Goal: Task Accomplishment & Management: Use online tool/utility

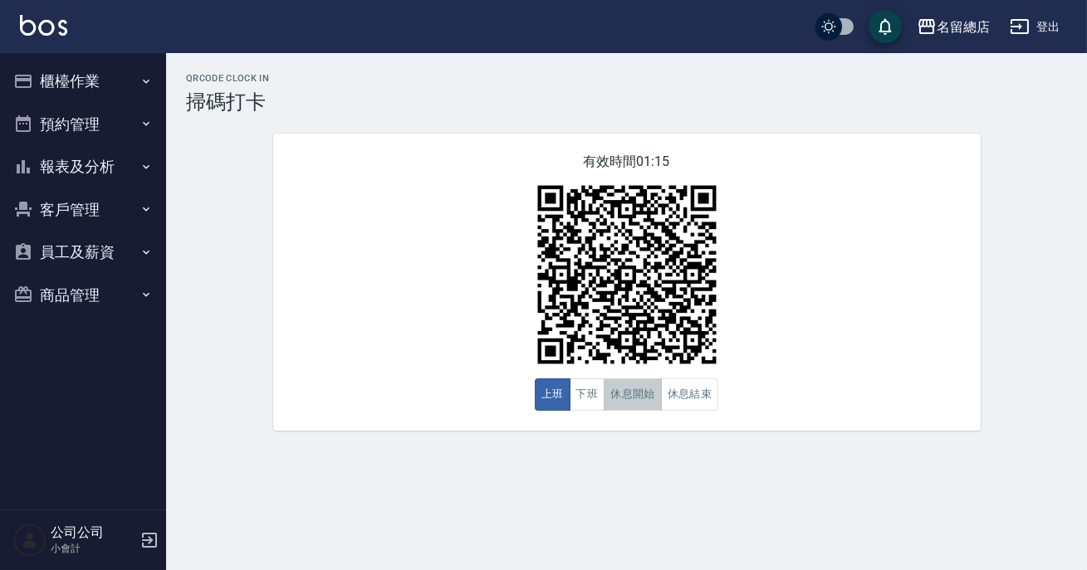
click at [653, 397] on button "休息開始" at bounding box center [633, 395] width 58 height 32
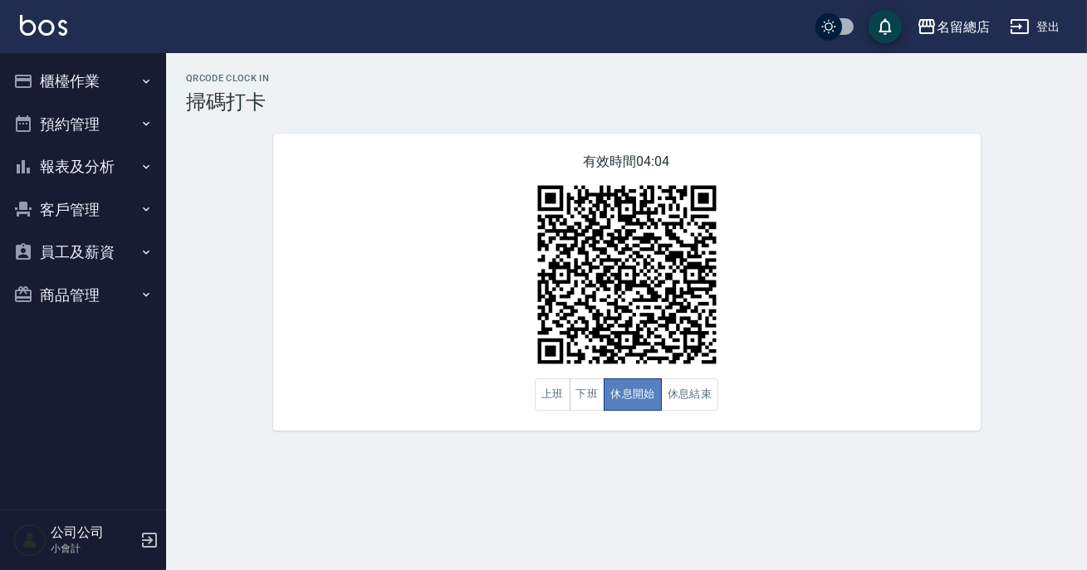
click at [653, 397] on button "休息開始" at bounding box center [633, 395] width 58 height 32
click at [707, 405] on button "休息結束" at bounding box center [690, 395] width 58 height 32
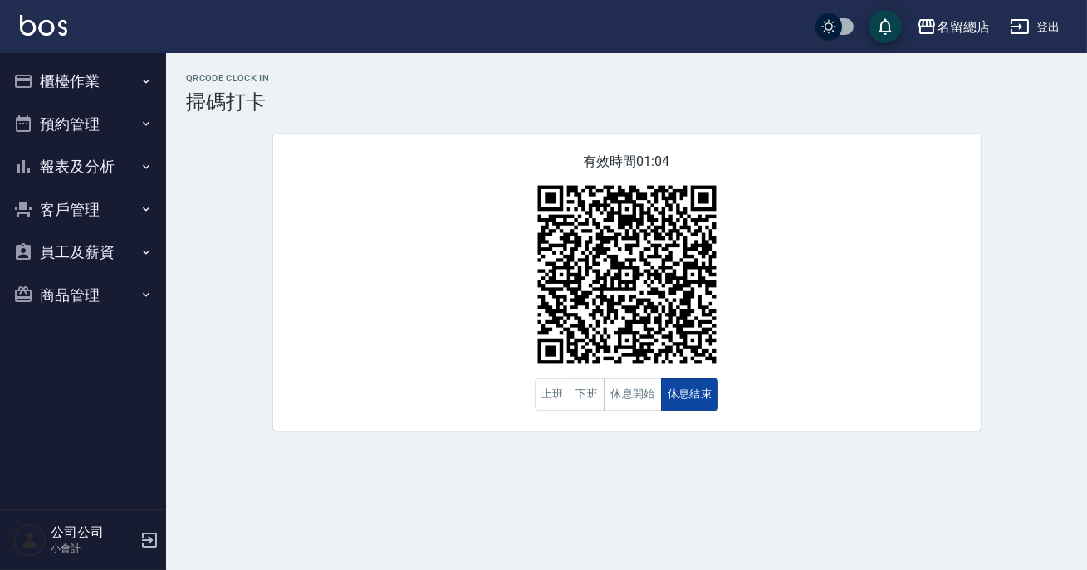
click at [707, 404] on button "休息結束" at bounding box center [690, 395] width 58 height 32
click at [624, 399] on button "休息開始" at bounding box center [633, 395] width 58 height 32
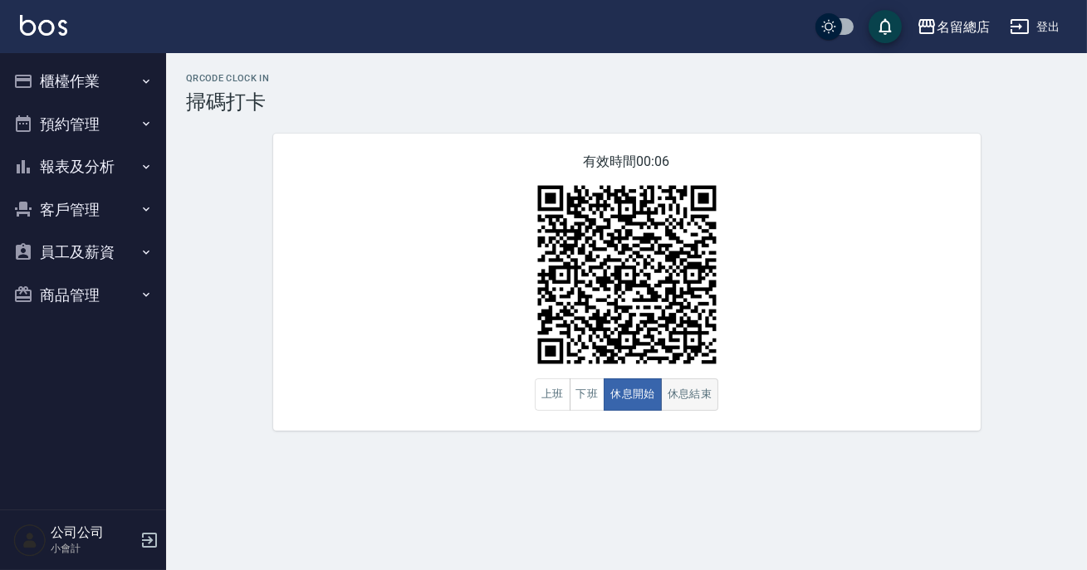
click at [681, 389] on button "休息結束" at bounding box center [690, 395] width 58 height 32
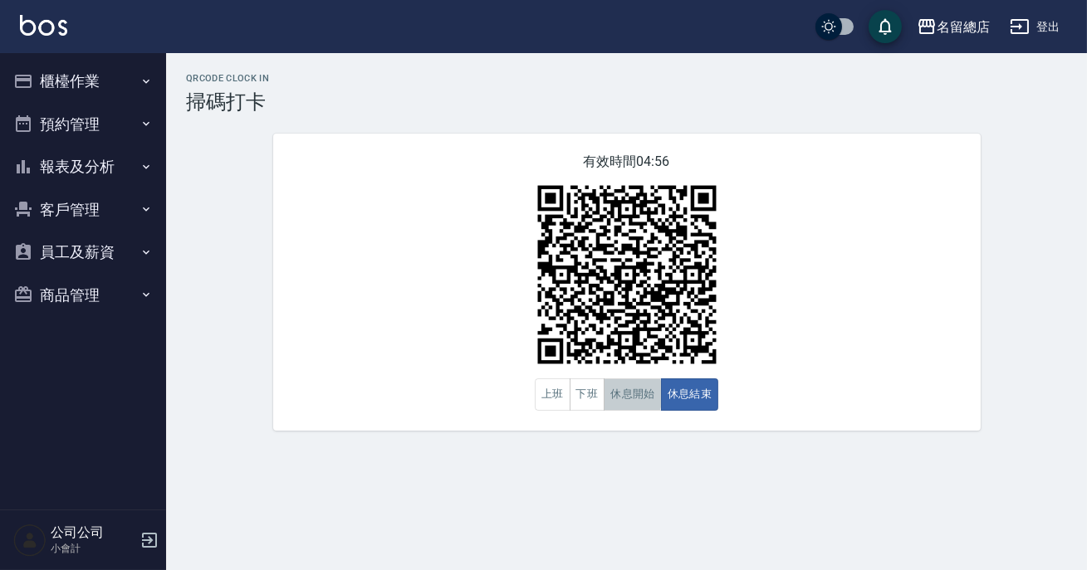
drag, startPoint x: 609, startPoint y: 396, endPoint x: 590, endPoint y: 400, distance: 18.7
click at [606, 398] on button "休息開始" at bounding box center [633, 395] width 58 height 32
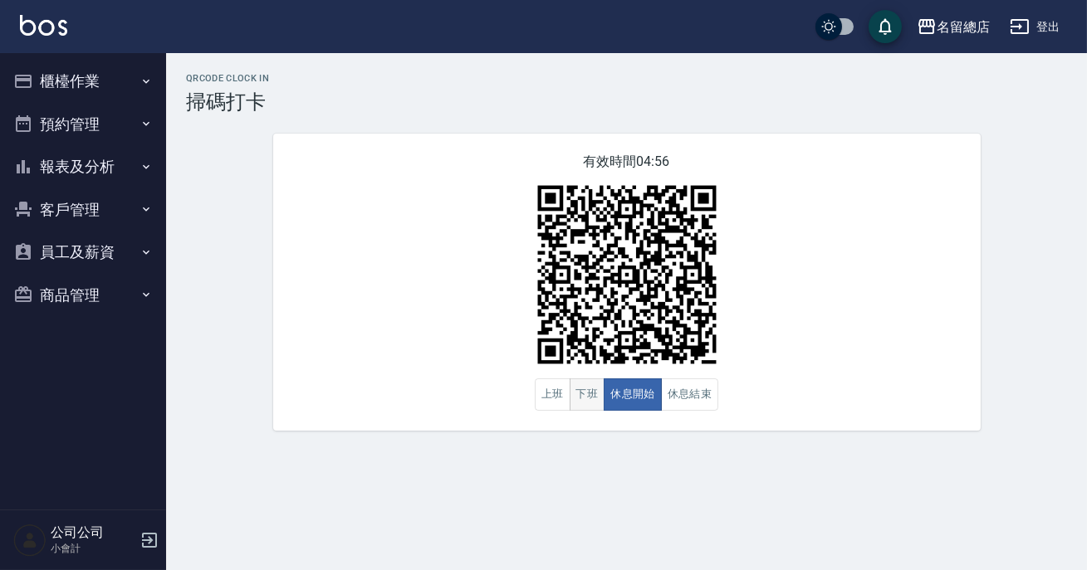
click at [590, 400] on button "下班" at bounding box center [588, 395] width 36 height 32
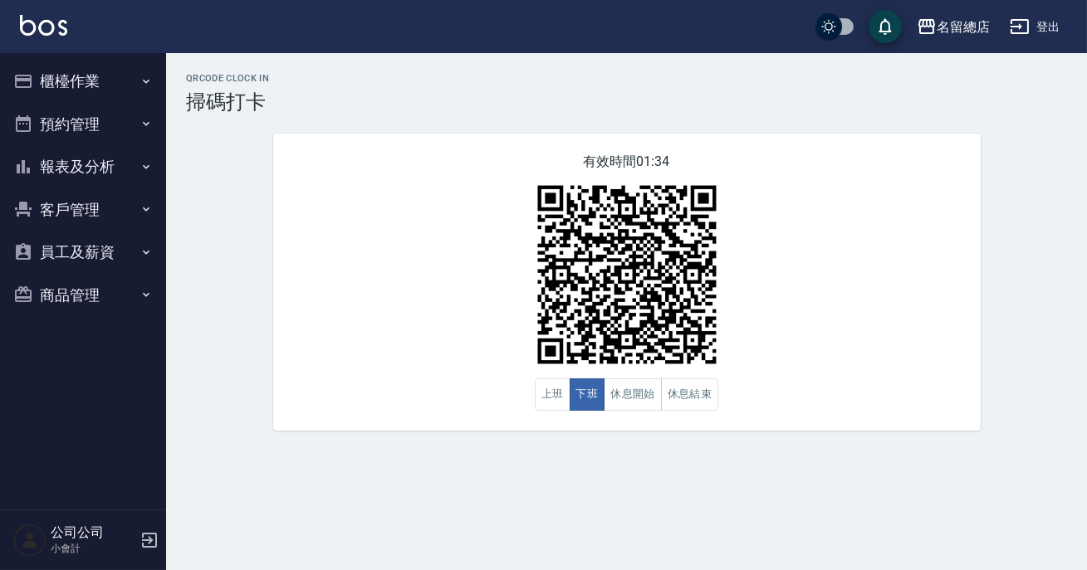
click at [1000, 310] on div "QRcode Clock In 掃碼打卡 有效時間 01:34 上班 下班 休息開始 休息結束" at bounding box center [626, 252] width 921 height 358
click at [654, 404] on button "休息開始" at bounding box center [633, 395] width 58 height 32
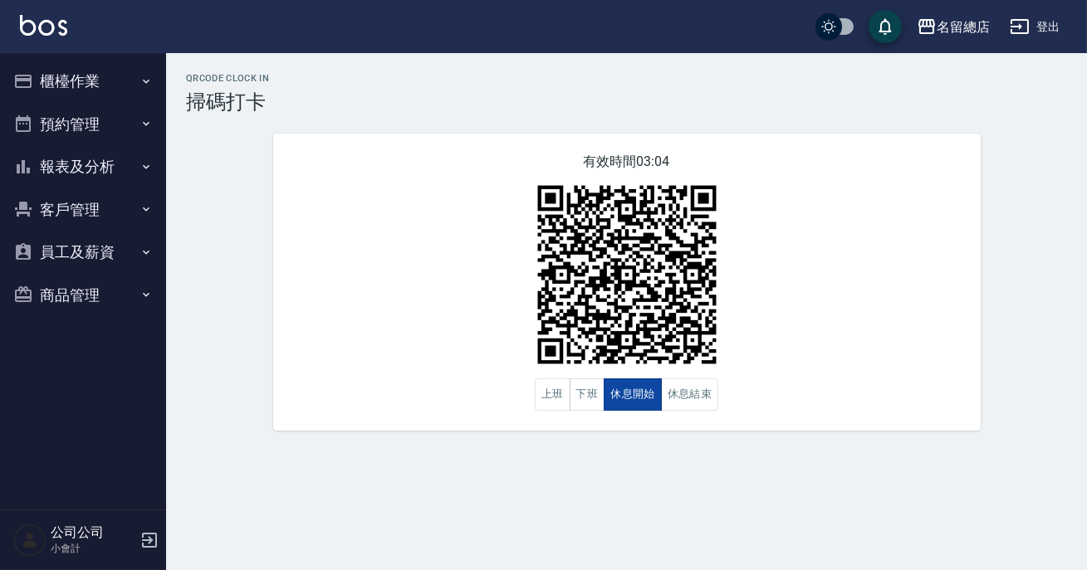
click at [650, 404] on button "休息開始" at bounding box center [633, 395] width 58 height 32
click at [712, 392] on button "休息結束" at bounding box center [690, 395] width 58 height 32
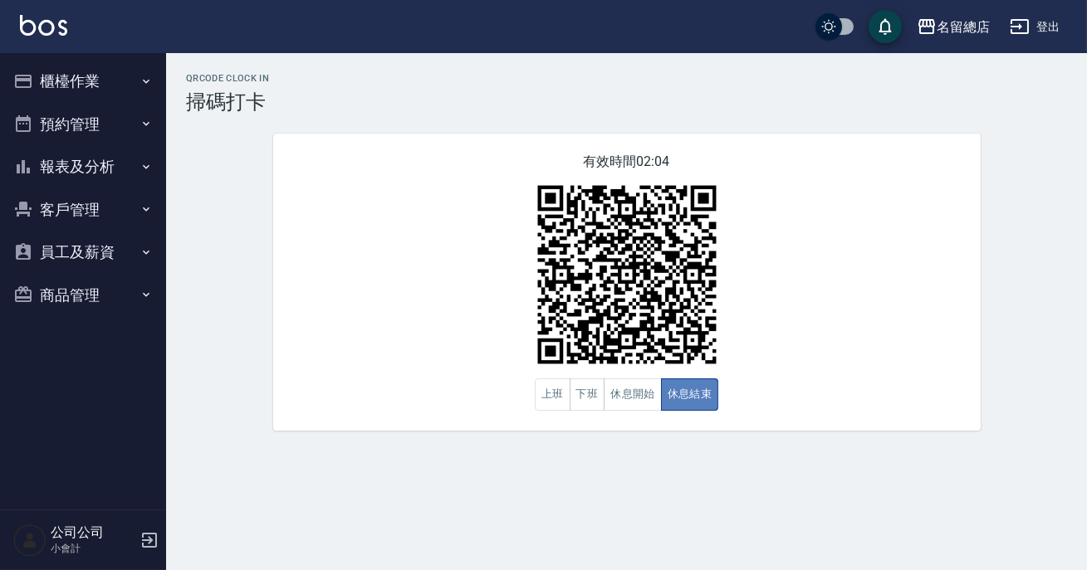
drag, startPoint x: 712, startPoint y: 392, endPoint x: 678, endPoint y: 407, distance: 37.2
click at [706, 395] on button "休息結束" at bounding box center [690, 395] width 58 height 32
click at [579, 406] on button "下班" at bounding box center [588, 395] width 36 height 32
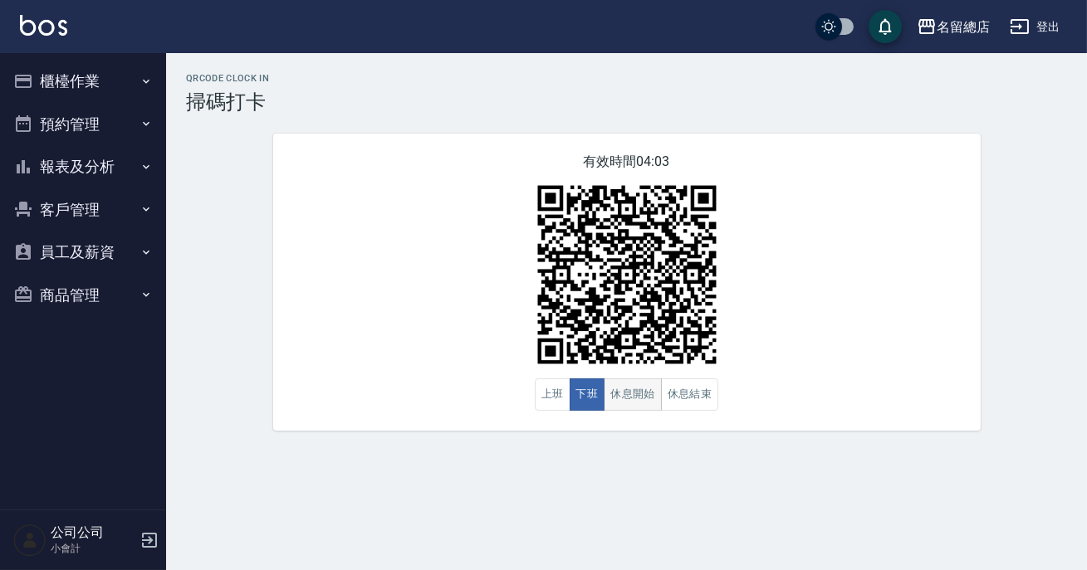
click at [581, 406] on button "下班" at bounding box center [588, 395] width 36 height 32
click at [692, 408] on button "休息結束" at bounding box center [690, 395] width 58 height 32
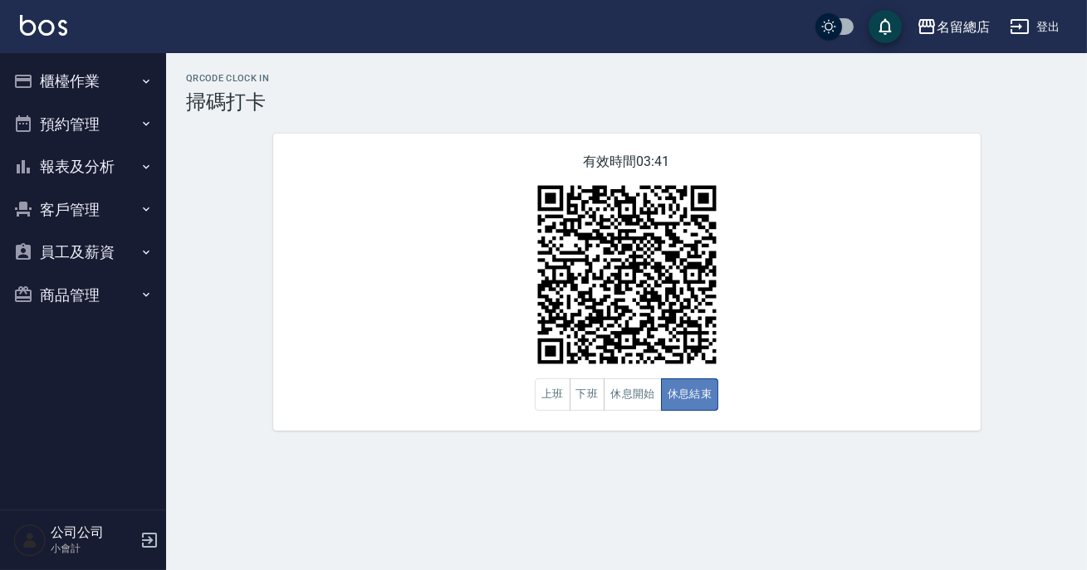
click at [692, 408] on button "休息結束" at bounding box center [690, 395] width 58 height 32
click at [650, 389] on button "休息開始" at bounding box center [633, 395] width 58 height 32
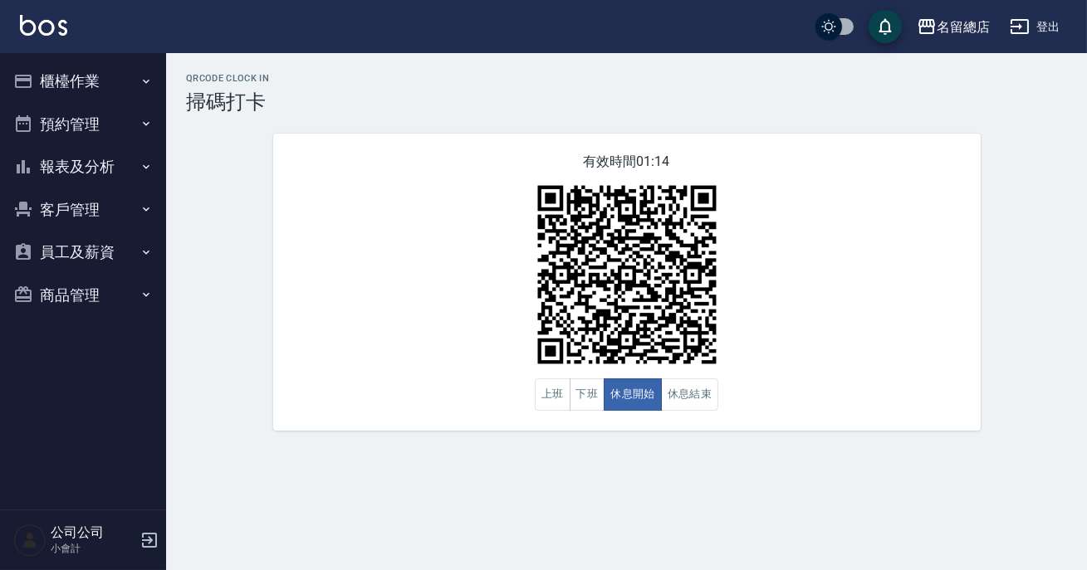
click at [919, 325] on div "有效時間 01:14 上班 下班 休息開始 休息結束" at bounding box center [626, 282] width 707 height 297
click at [712, 386] on button "休息結束" at bounding box center [690, 395] width 58 height 32
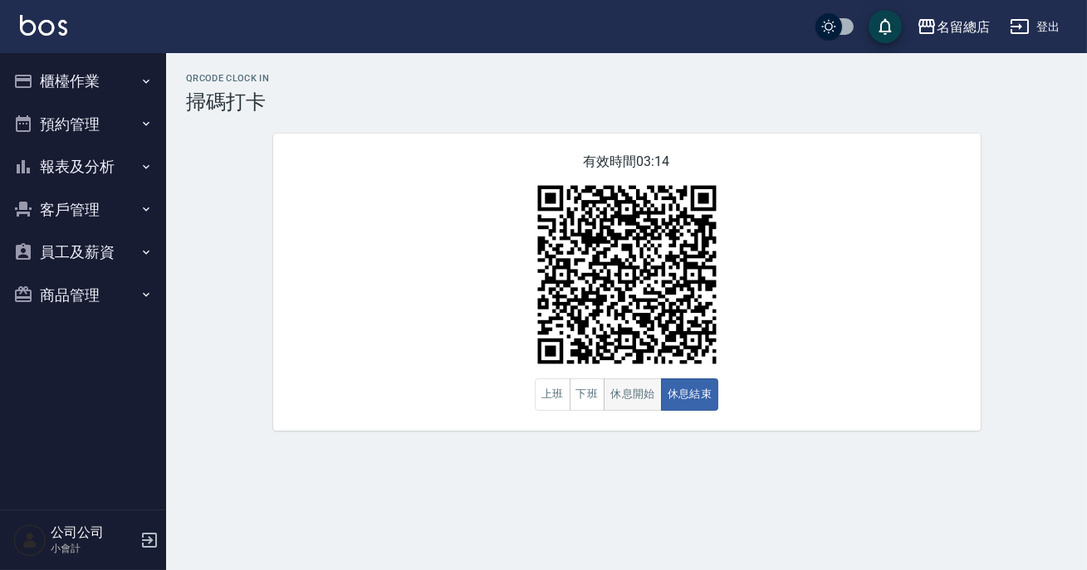
click at [643, 405] on button "休息開始" at bounding box center [633, 395] width 58 height 32
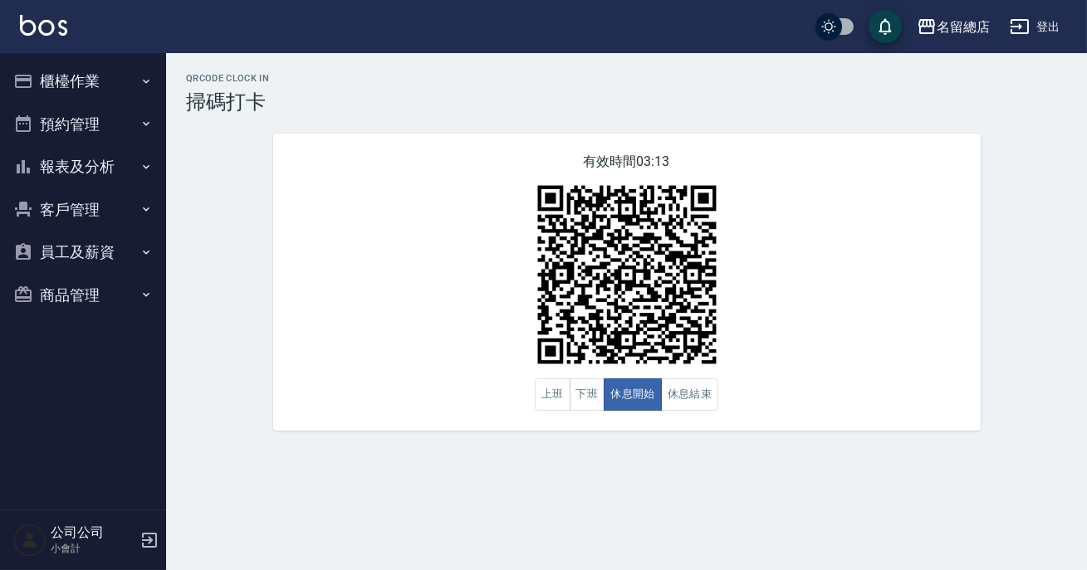
type button "BREAKSTART"
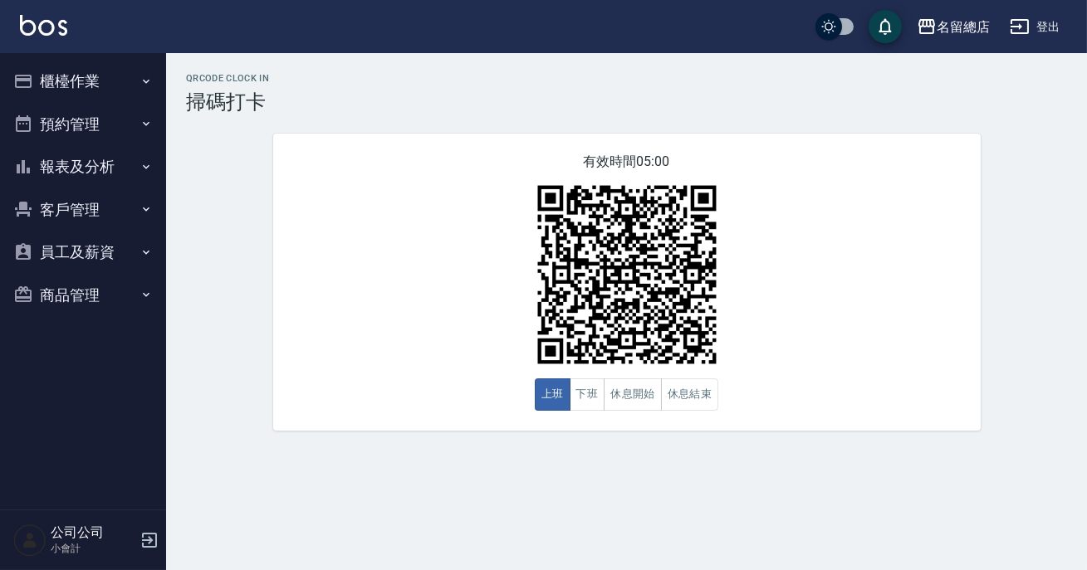
click at [646, 399] on button "休息開始" at bounding box center [633, 395] width 58 height 32
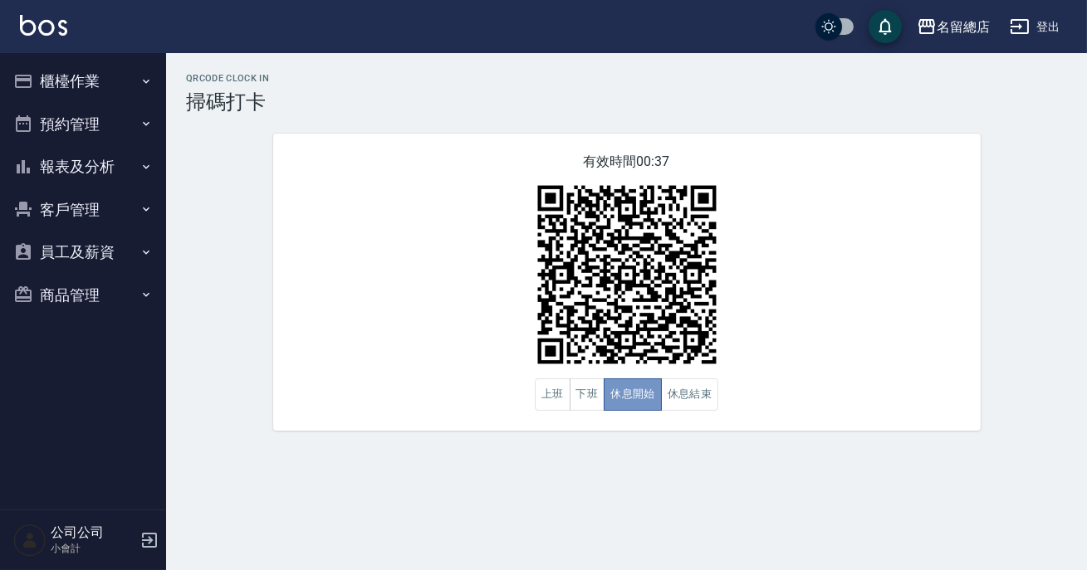
click at [646, 399] on button "休息開始" at bounding box center [633, 395] width 58 height 32
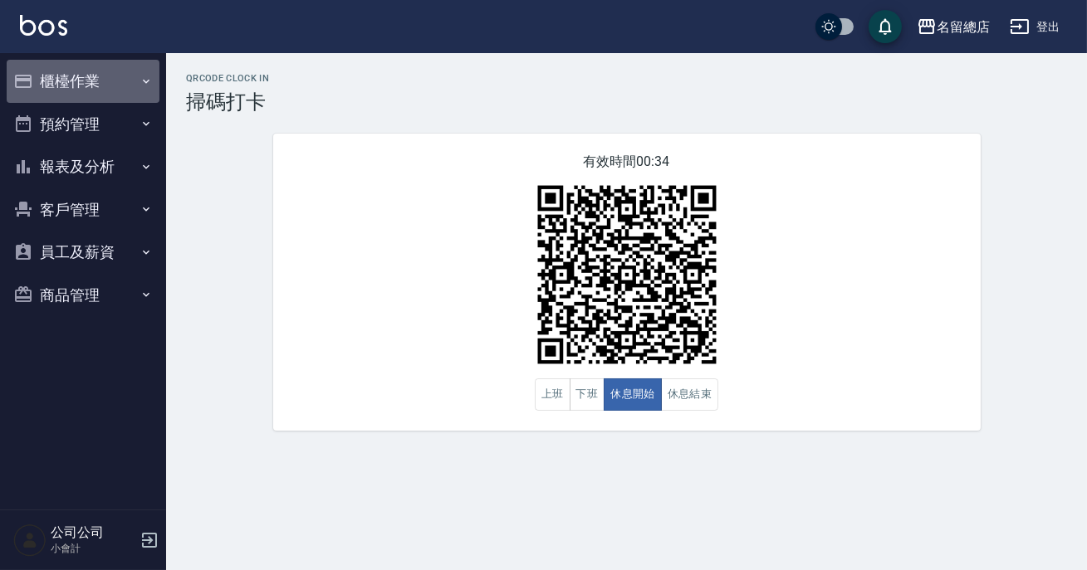
click at [102, 92] on button "櫃檯作業" at bounding box center [83, 81] width 153 height 43
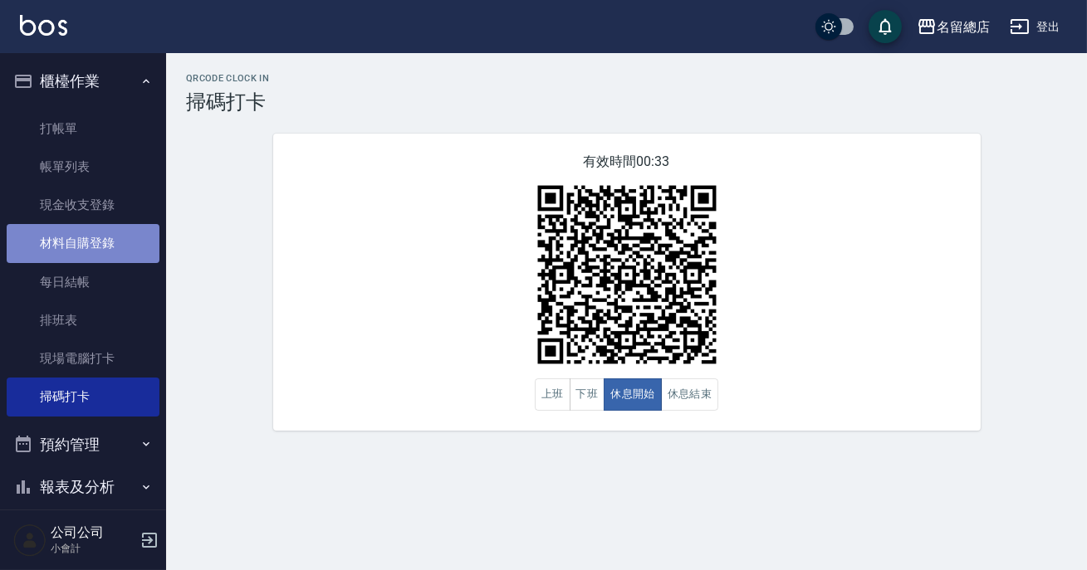
click at [108, 237] on link "材料自購登錄" at bounding box center [83, 243] width 153 height 38
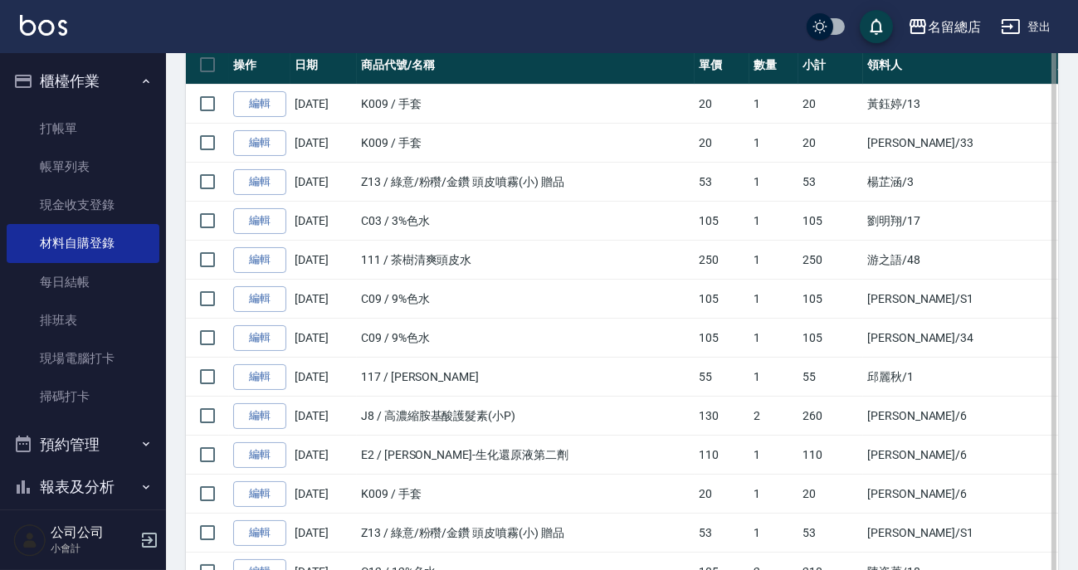
scroll to position [150, 0]
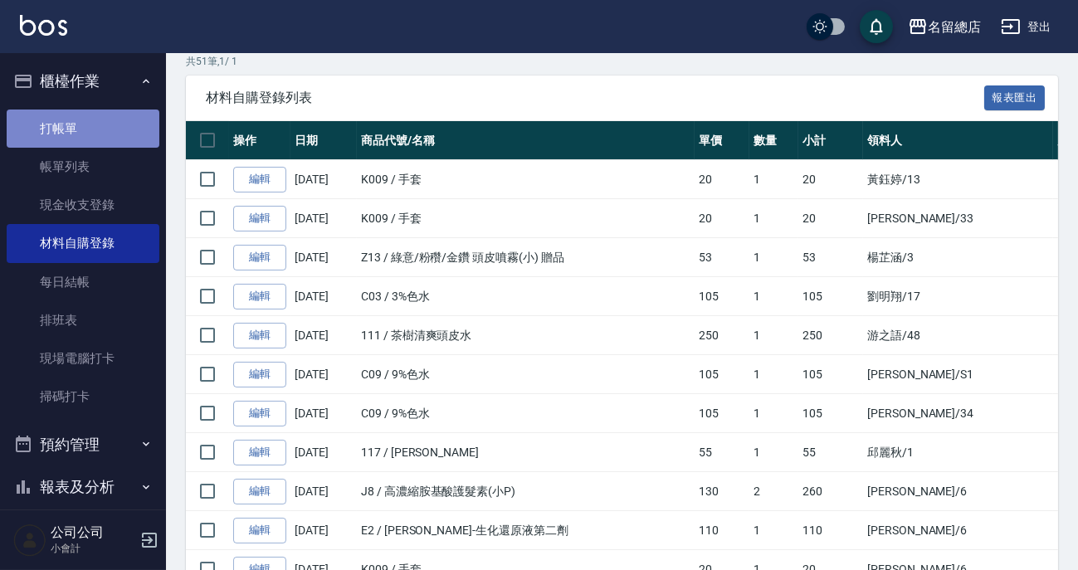
click at [100, 132] on link "打帳單" at bounding box center [83, 129] width 153 height 38
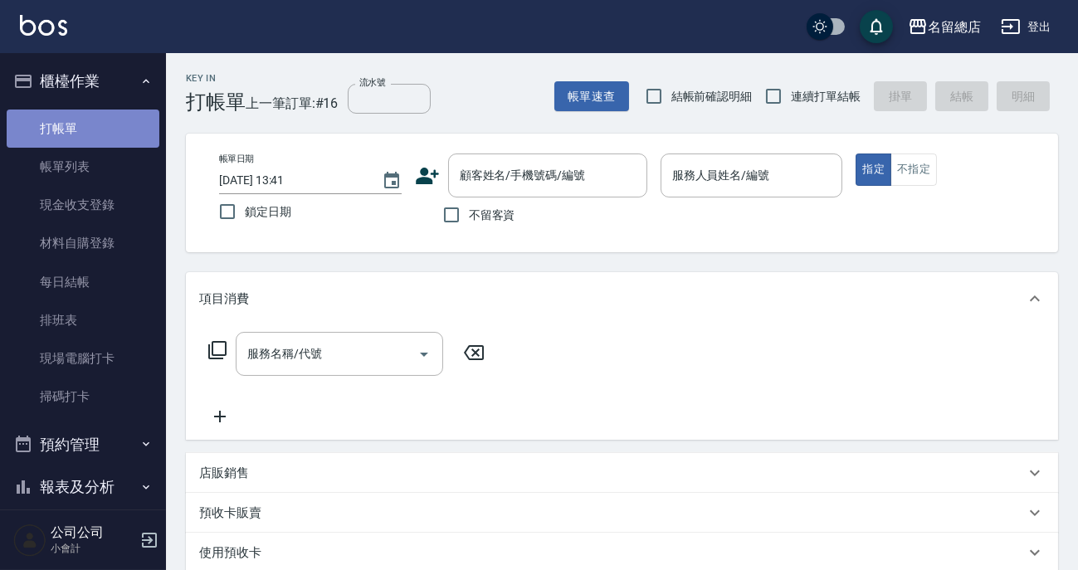
click at [100, 130] on link "打帳單" at bounding box center [83, 129] width 153 height 38
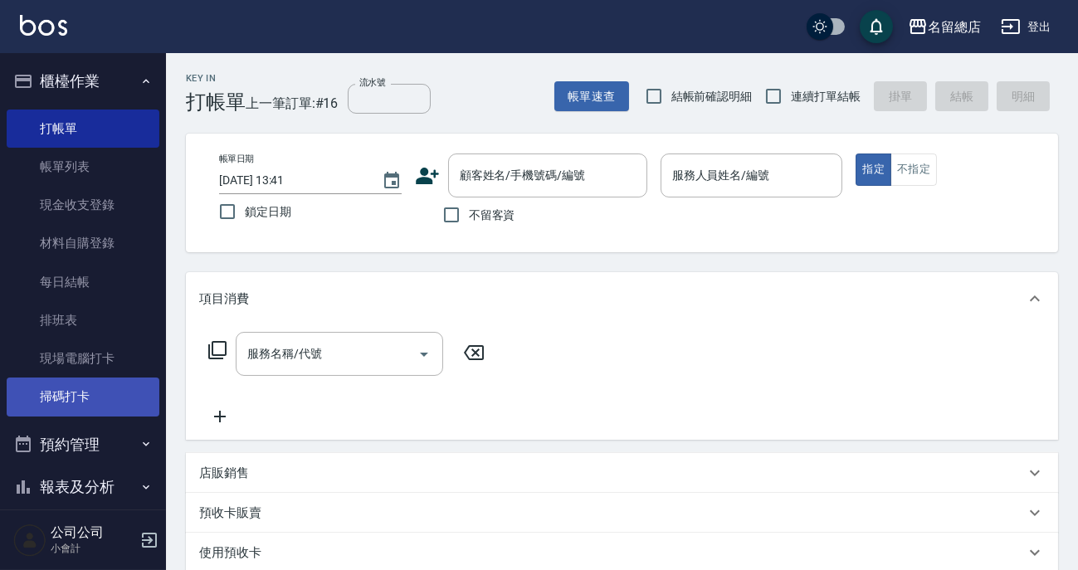
click at [75, 404] on link "掃碼打卡" at bounding box center [83, 397] width 153 height 38
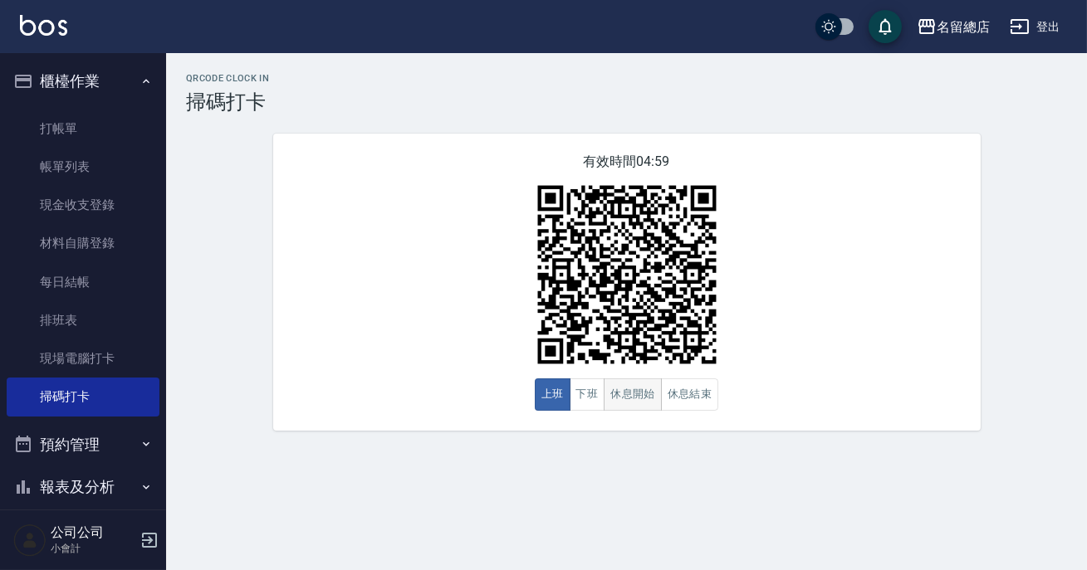
click at [638, 404] on button "休息開始" at bounding box center [633, 395] width 58 height 32
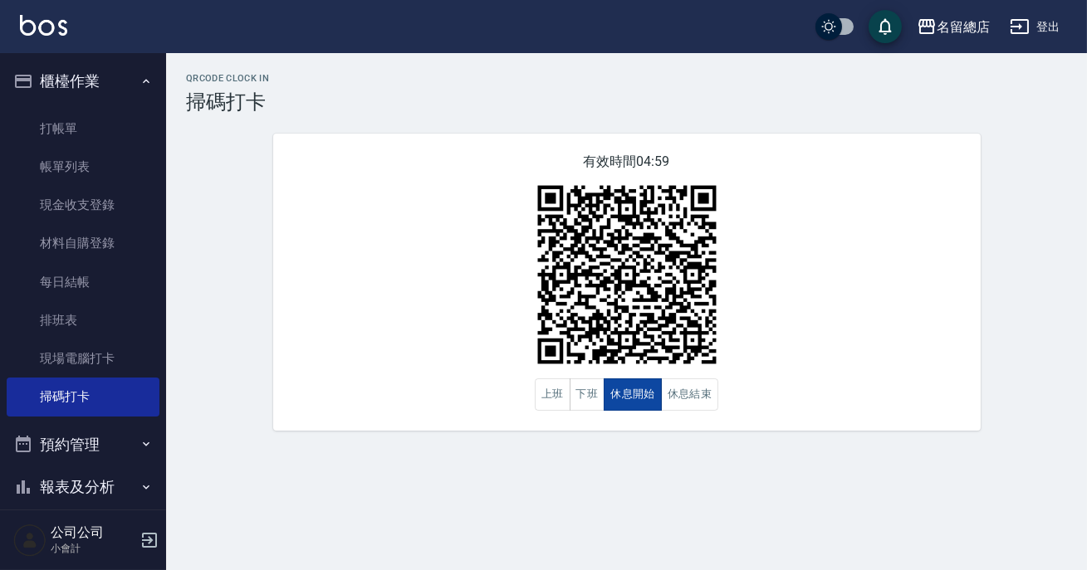
click at [638, 403] on button "休息開始" at bounding box center [633, 395] width 58 height 32
click at [702, 399] on button "休息結束" at bounding box center [690, 395] width 58 height 32
